Goal: Task Accomplishment & Management: Use online tool/utility

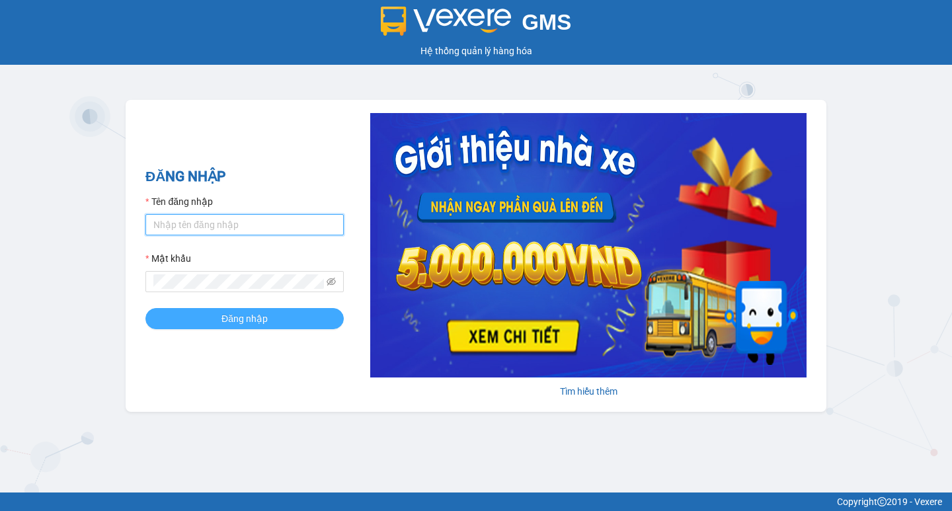
type input "hoangmaisg.kimma"
click at [236, 318] on span "Đăng nhập" at bounding box center [244, 318] width 46 height 15
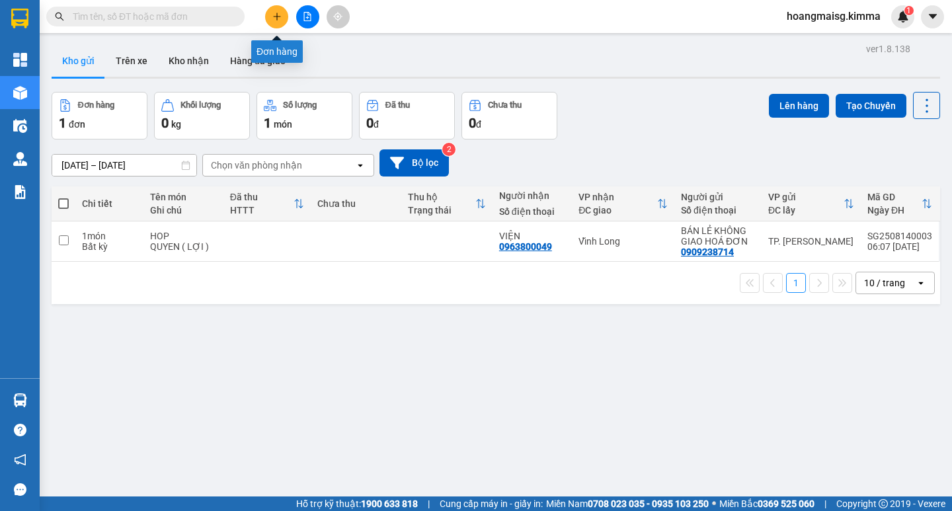
click at [280, 15] on icon "plus" at bounding box center [276, 16] width 9 height 9
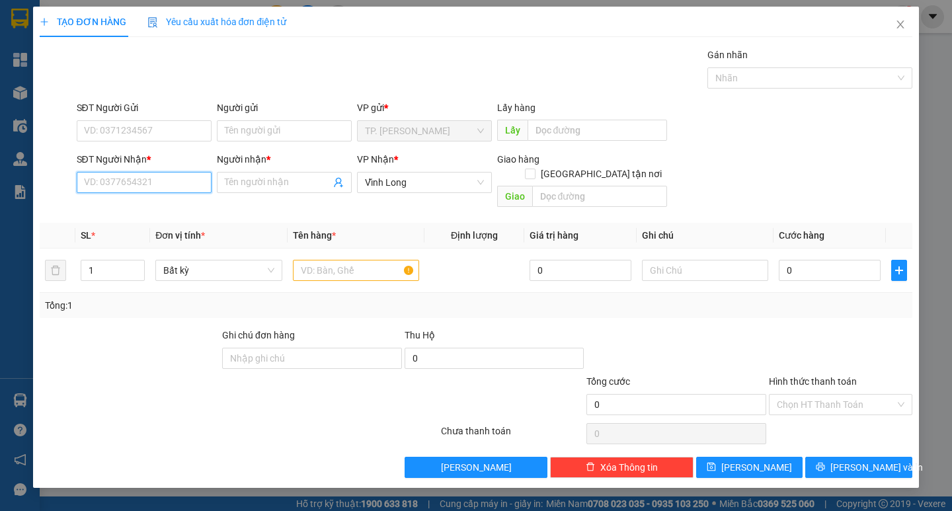
click at [157, 190] on input "SĐT Người Nhận *" at bounding box center [144, 182] width 135 height 21
type input "02703823665"
drag, startPoint x: 161, startPoint y: 209, endPoint x: 338, endPoint y: 246, distance: 180.8
click at [162, 210] on div "02703823665 - HUYỀN TRẠM" at bounding box center [146, 209] width 122 height 15
type input "HUYỀN TRẠM"
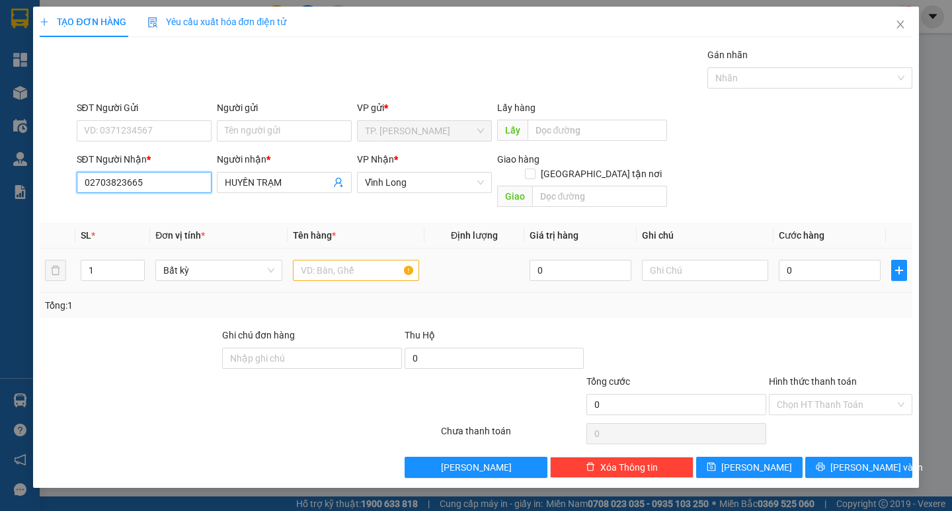
type input "02703823665"
click at [355, 260] on input "text" at bounding box center [356, 270] width 126 height 21
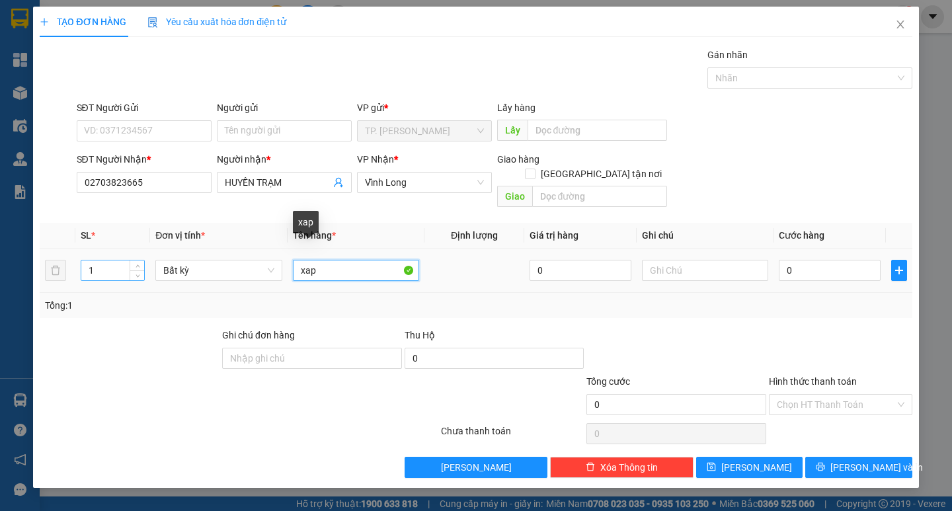
drag, startPoint x: 329, startPoint y: 257, endPoint x: 128, endPoint y: 250, distance: 201.7
click at [128, 250] on tr "1 Bất kỳ xap 0 0" at bounding box center [476, 270] width 872 height 44
type input "XAP"
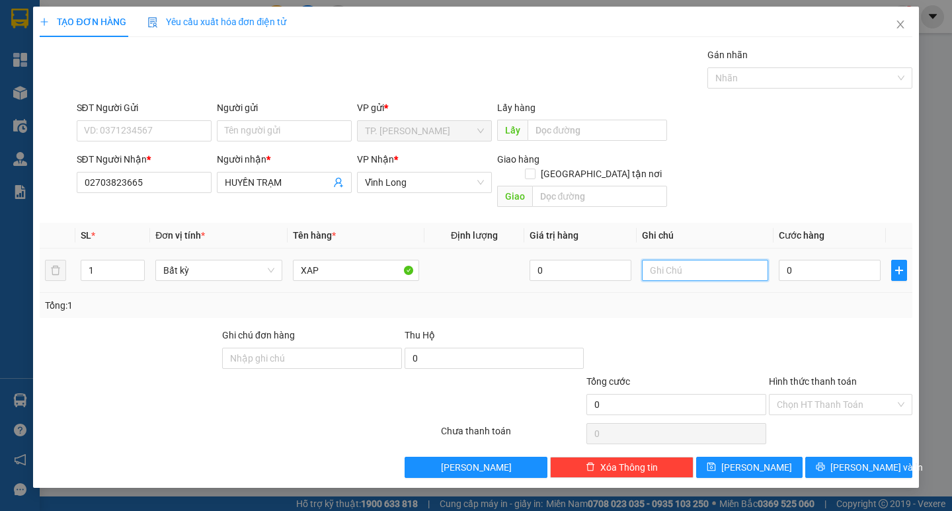
click at [686, 260] on input "text" at bounding box center [705, 270] width 126 height 21
type input "3 XAP"
click at [809, 260] on input "0" at bounding box center [829, 270] width 102 height 21
type input "9"
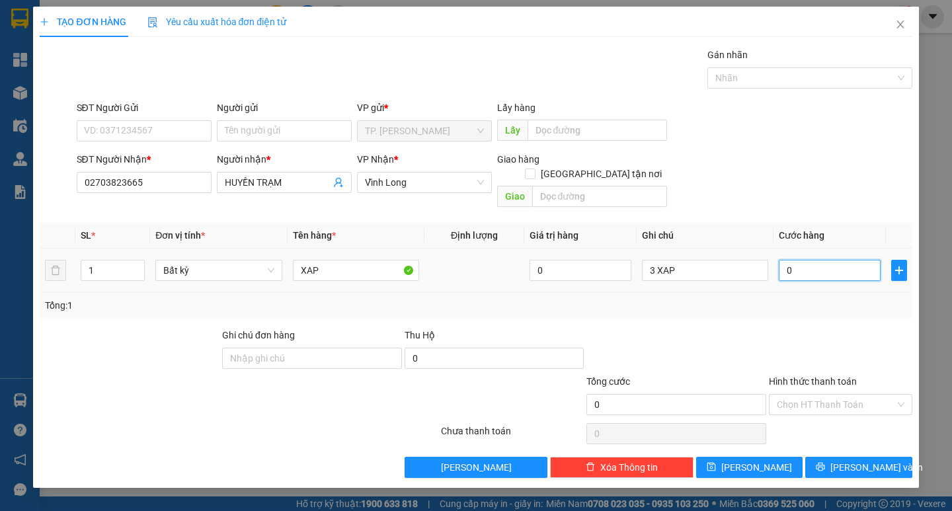
type input "9"
type input "90"
type input "90.000"
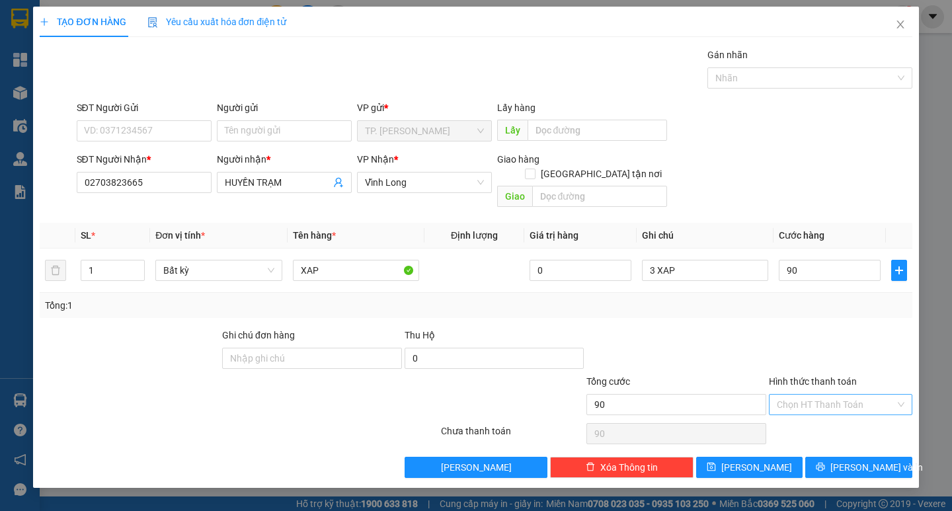
type input "90.000"
click at [818, 394] on input "Hình thức thanh toán" at bounding box center [835, 404] width 118 height 20
click at [800, 409] on div "Tại văn phòng" at bounding box center [839, 416] width 143 height 21
type input "0"
click at [819, 457] on button "Lưu và In" at bounding box center [858, 467] width 106 height 21
